Goal: Transaction & Acquisition: Book appointment/travel/reservation

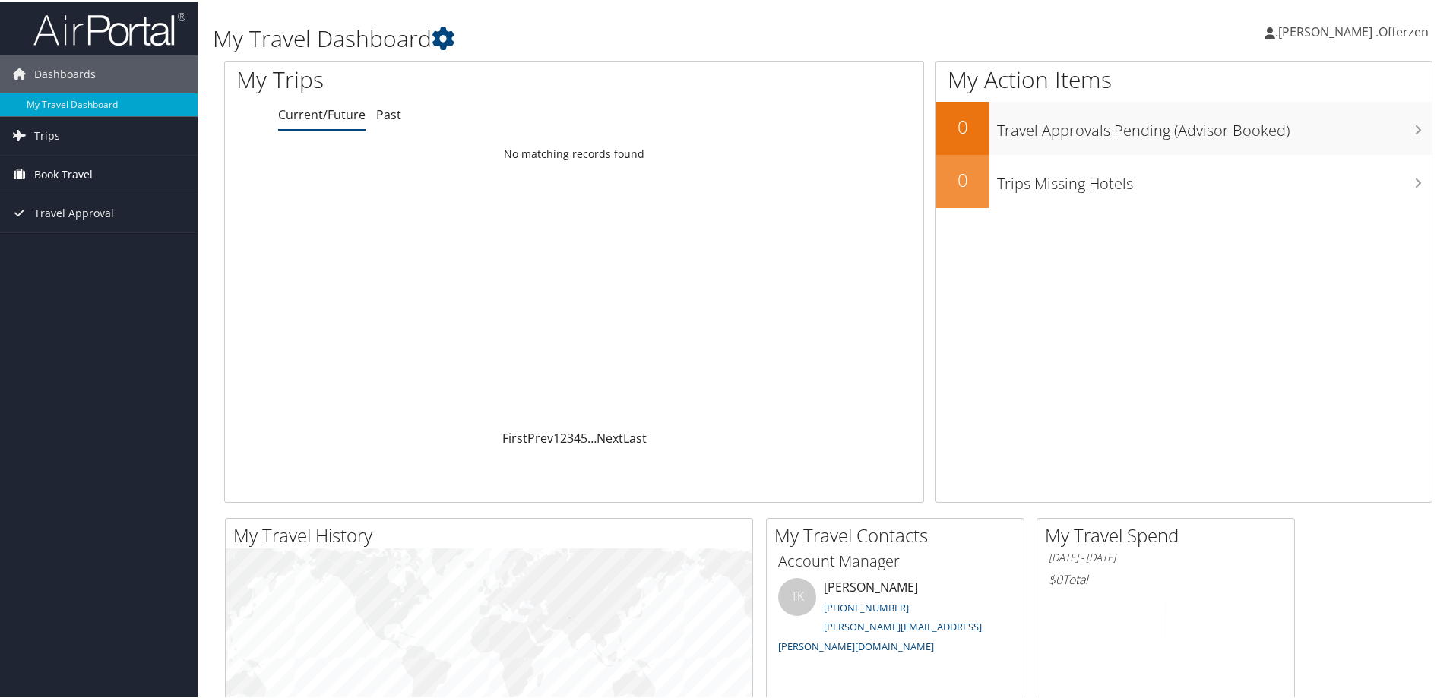
click at [65, 169] on span "Book Travel" at bounding box center [63, 173] width 58 height 38
click at [89, 249] on link "Book/Manage Online Trips" at bounding box center [99, 249] width 198 height 23
drag, startPoint x: 1389, startPoint y: 34, endPoint x: 1358, endPoint y: 44, distance: 32.7
click at [1388, 33] on span ".[PERSON_NAME] .Offerzen" at bounding box center [1351, 30] width 153 height 17
click at [1270, 248] on link "Sign Out" at bounding box center [1341, 248] width 169 height 26
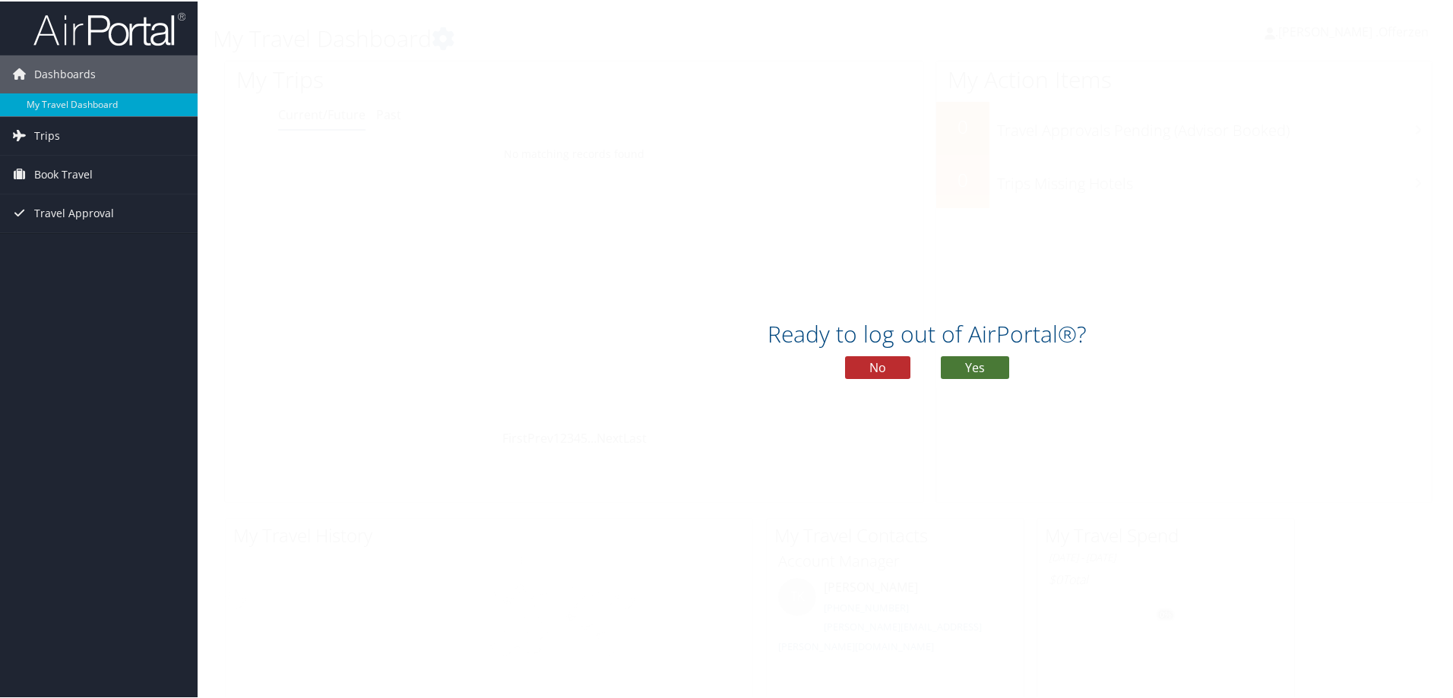
click at [961, 360] on button "Yes" at bounding box center [975, 366] width 68 height 23
